Goal: Find specific page/section: Find specific page/section

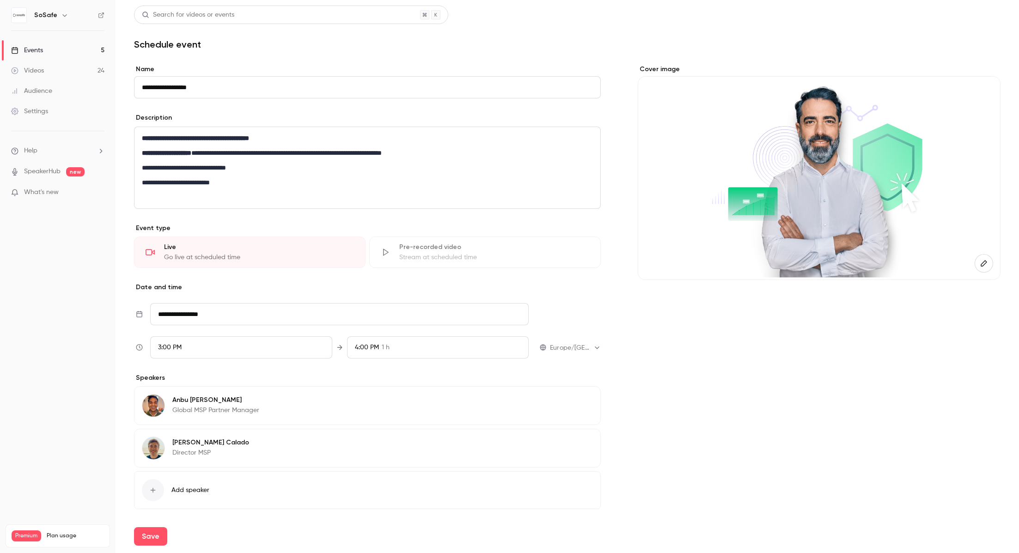
click at [40, 50] on div "Events" at bounding box center [27, 50] width 32 height 9
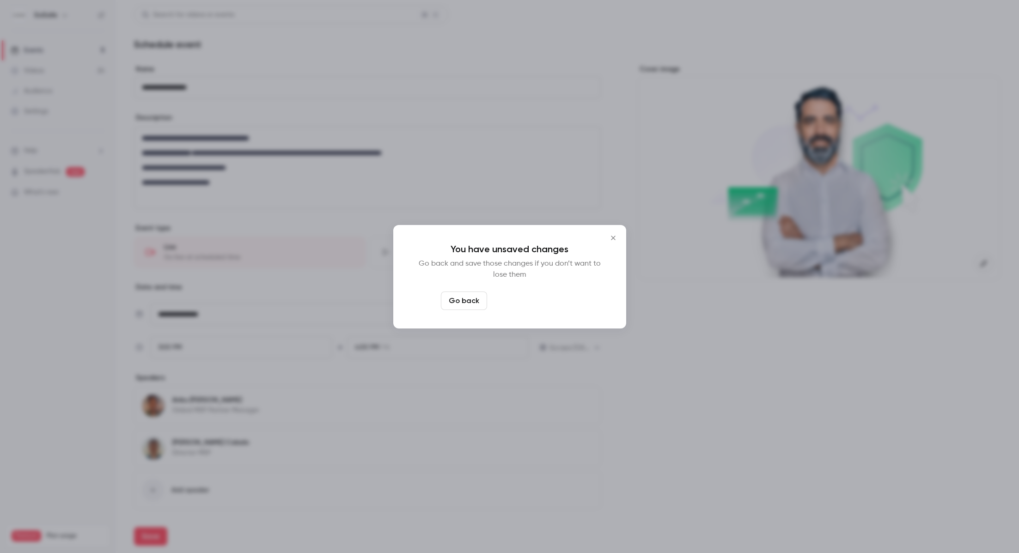
click at [535, 297] on button "Leave page anyway" at bounding box center [535, 301] width 88 height 18
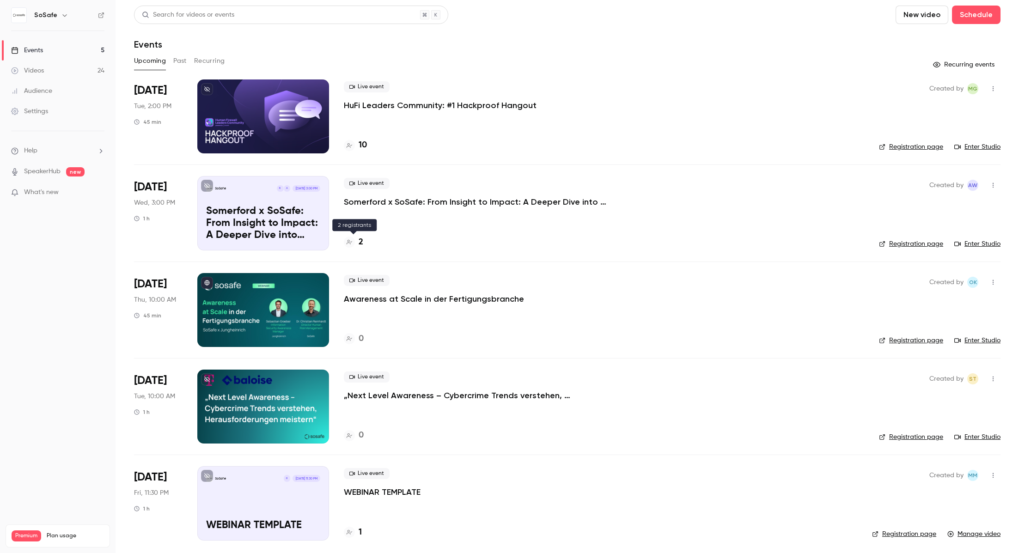
click at [357, 245] on div "2" at bounding box center [353, 242] width 19 height 12
